Goal: Check status: Check status

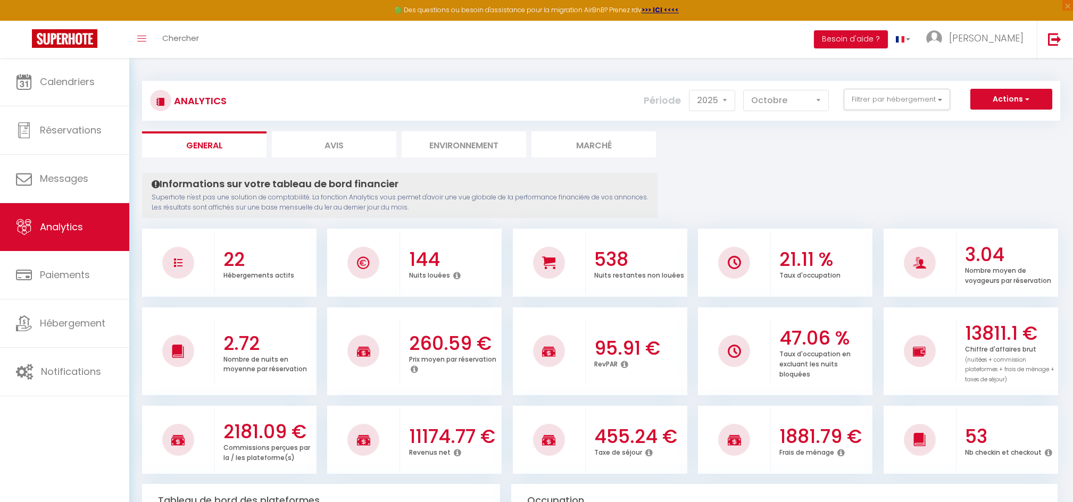
select select "2025"
select select "10"
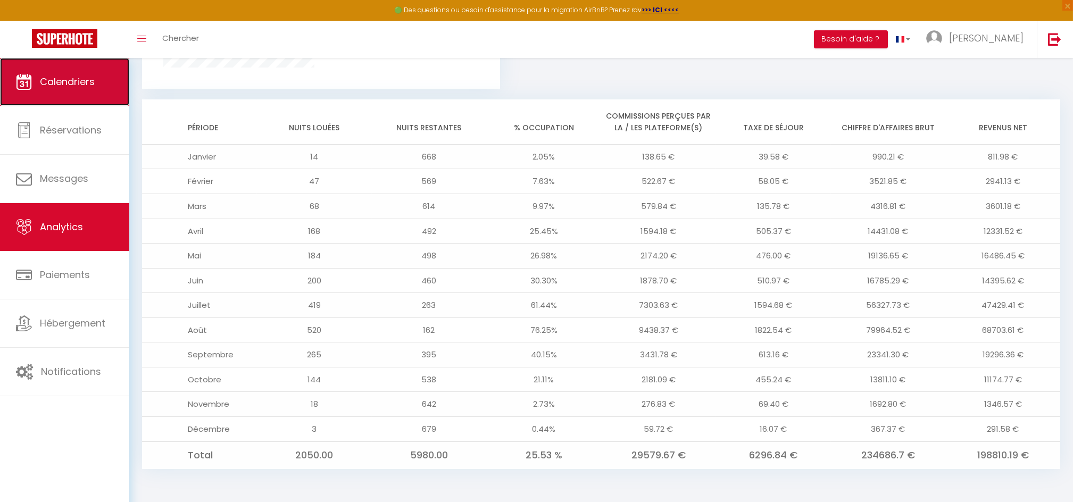
click at [43, 104] on link "Calendriers" at bounding box center [64, 82] width 129 height 48
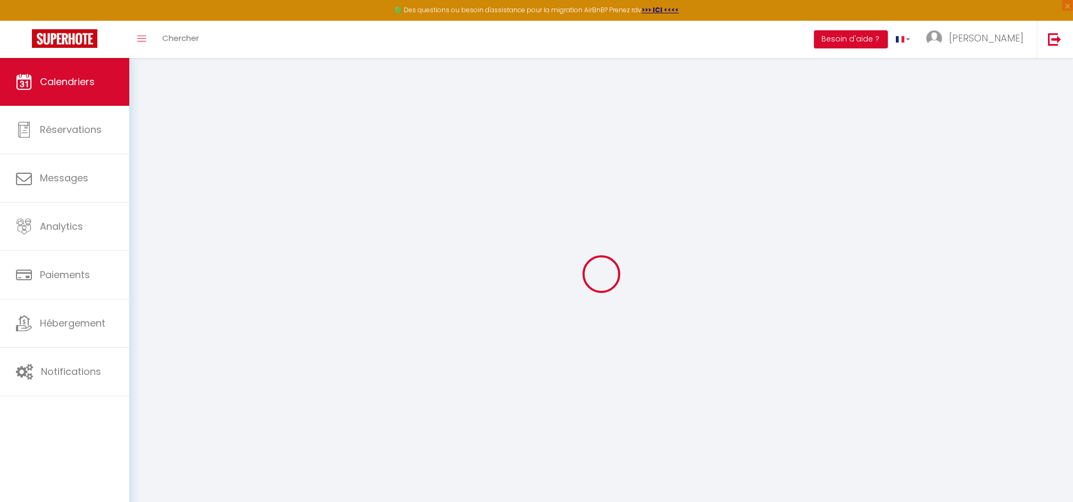
select select
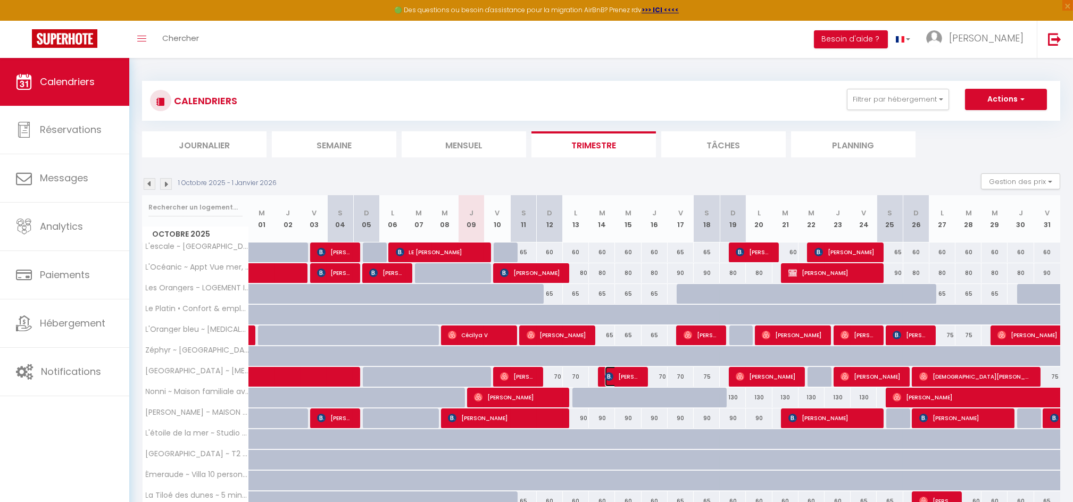
click at [632, 381] on span "[PERSON_NAME]" at bounding box center [622, 376] width 35 height 20
select select "OK"
select select "KO"
select select "0"
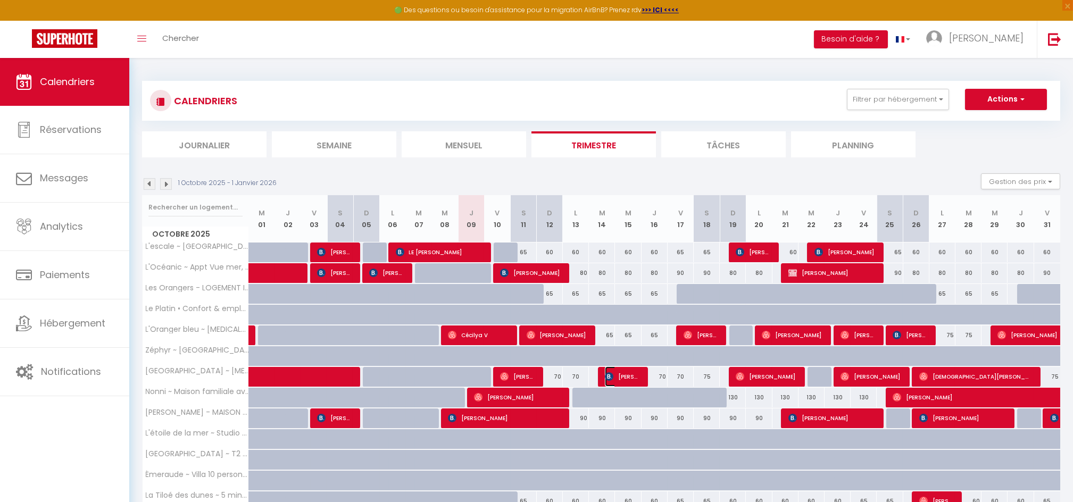
select select "1"
select select
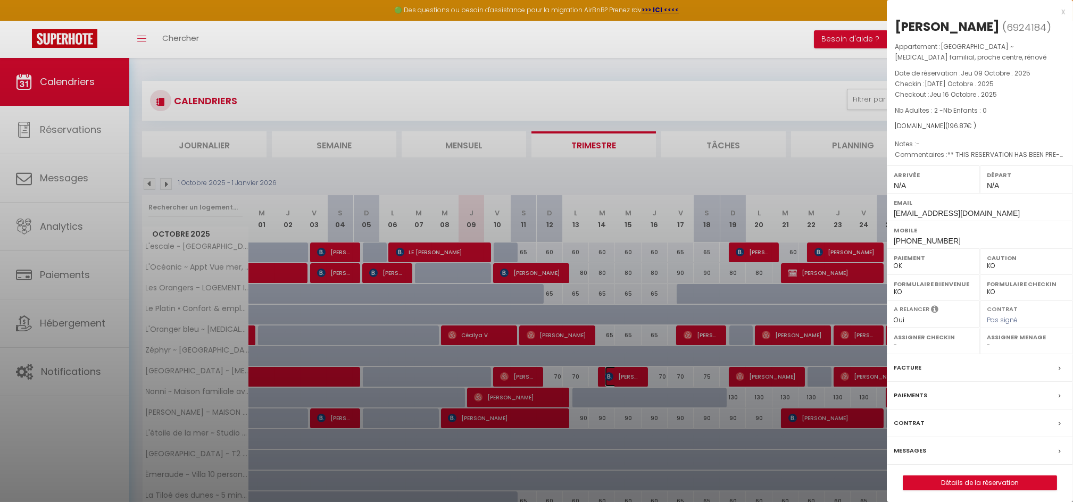
select select "37601"
